Goal: Navigation & Orientation: Find specific page/section

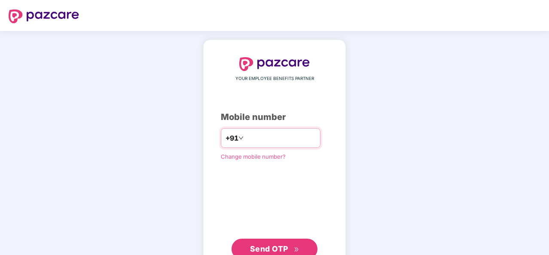
type input "**********"
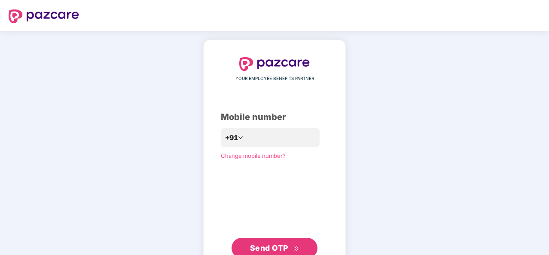
click at [281, 243] on span "Send OTP" at bounding box center [274, 248] width 49 height 12
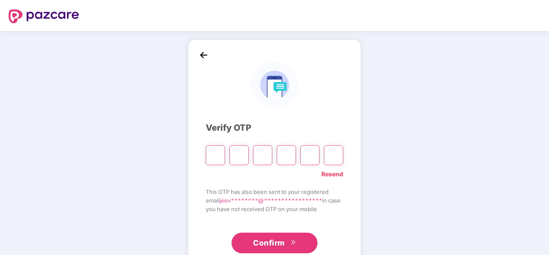
type input "*"
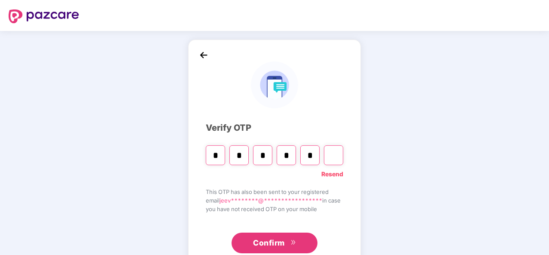
type input "*"
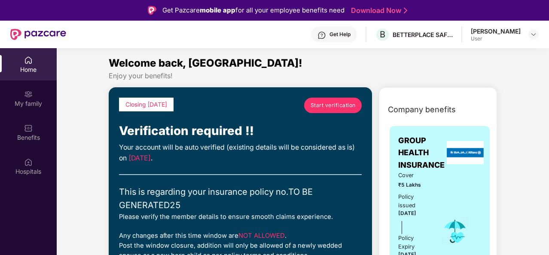
click at [328, 101] on span "Start verification" at bounding box center [332, 105] width 45 height 8
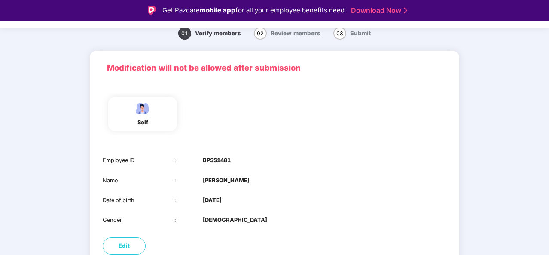
scroll to position [84, 0]
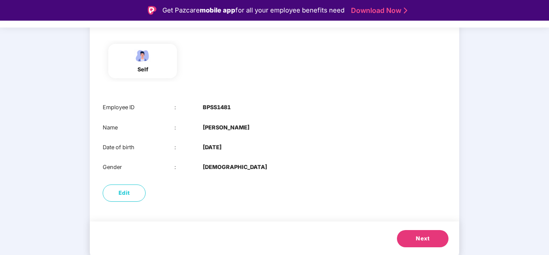
click at [416, 236] on span "Next" at bounding box center [423, 238] width 14 height 9
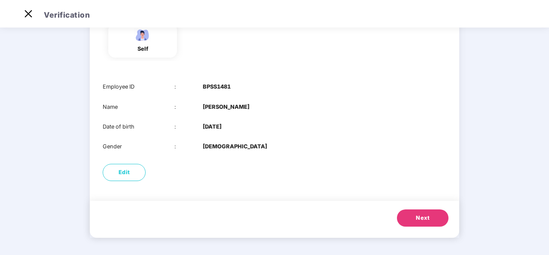
scroll to position [0, 0]
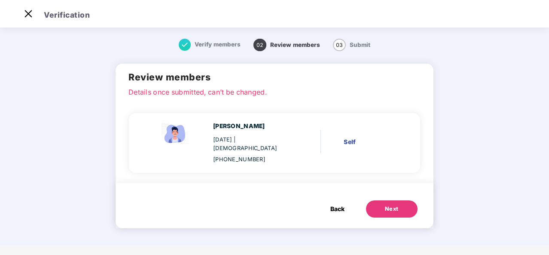
click at [383, 201] on button "Next" at bounding box center [392, 208] width 52 height 17
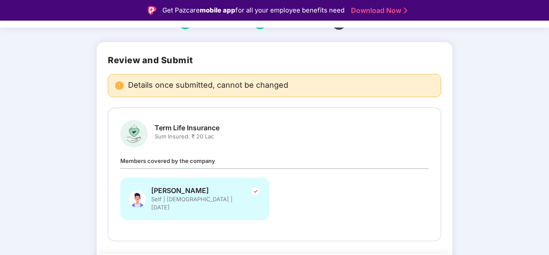
scroll to position [67, 0]
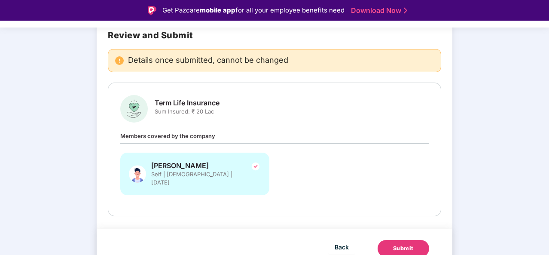
click at [393, 244] on div "Submit" at bounding box center [403, 248] width 21 height 9
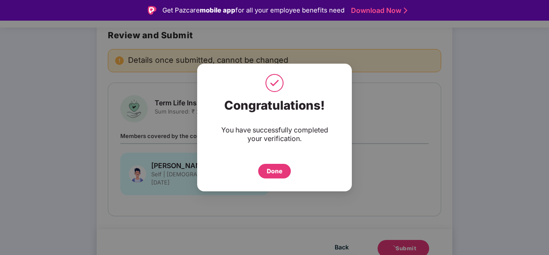
click at [274, 171] on div "Done" at bounding box center [274, 170] width 15 height 9
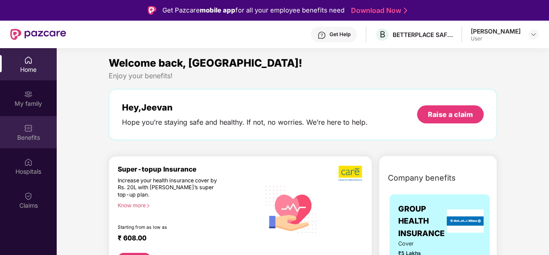
click at [29, 137] on div "Benefits" at bounding box center [28, 137] width 57 height 9
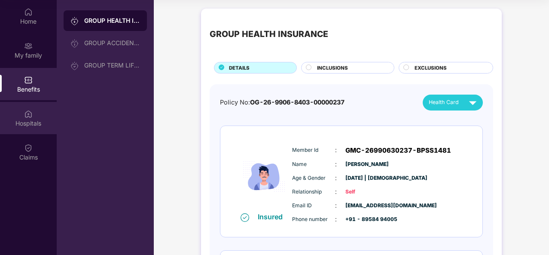
click at [42, 124] on div "Hospitals" at bounding box center [28, 123] width 57 height 9
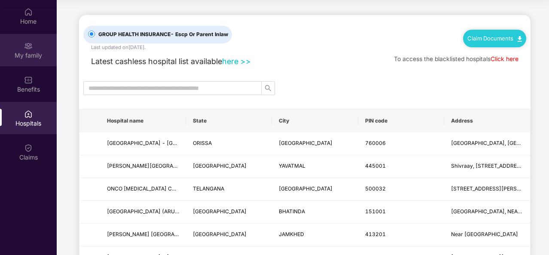
click at [36, 46] on div "My family" at bounding box center [28, 50] width 57 height 32
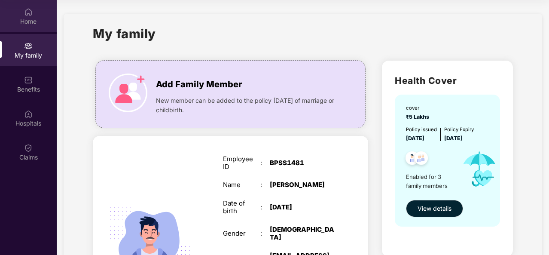
click at [32, 23] on div "Home" at bounding box center [28, 21] width 57 height 9
